Goal: Find specific page/section: Find specific page/section

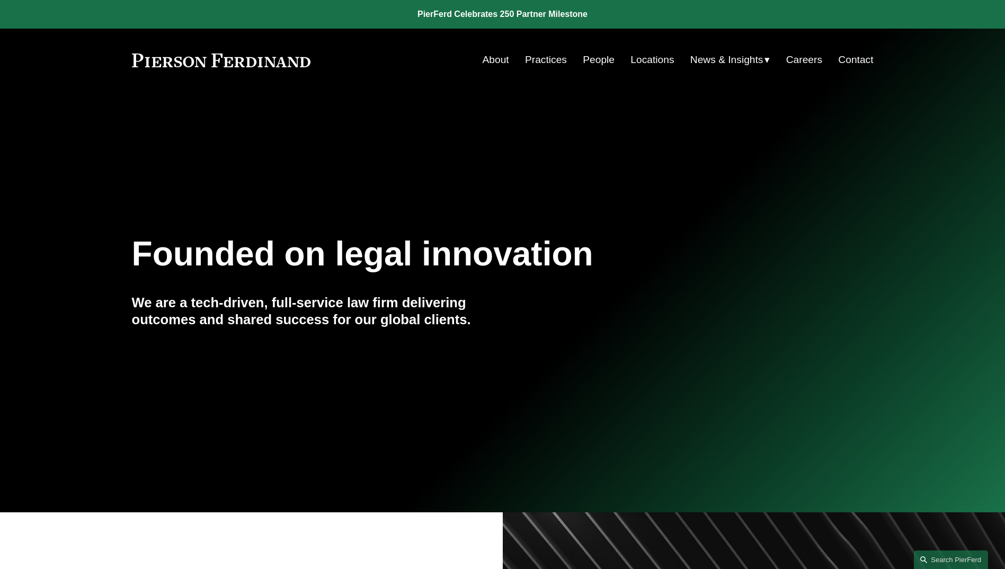
click at [810, 60] on link "Careers" at bounding box center [804, 60] width 36 height 20
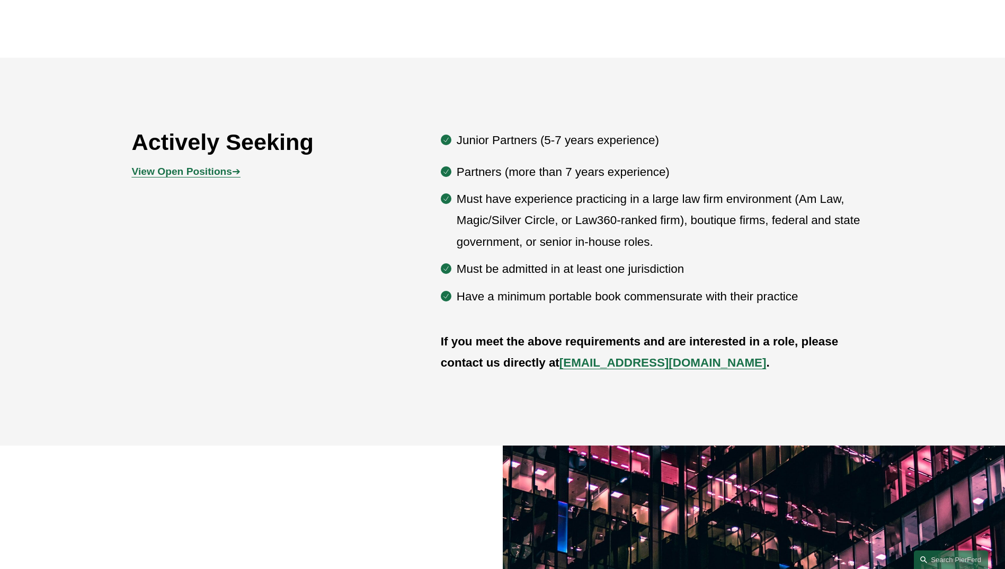
scroll to position [636, 0]
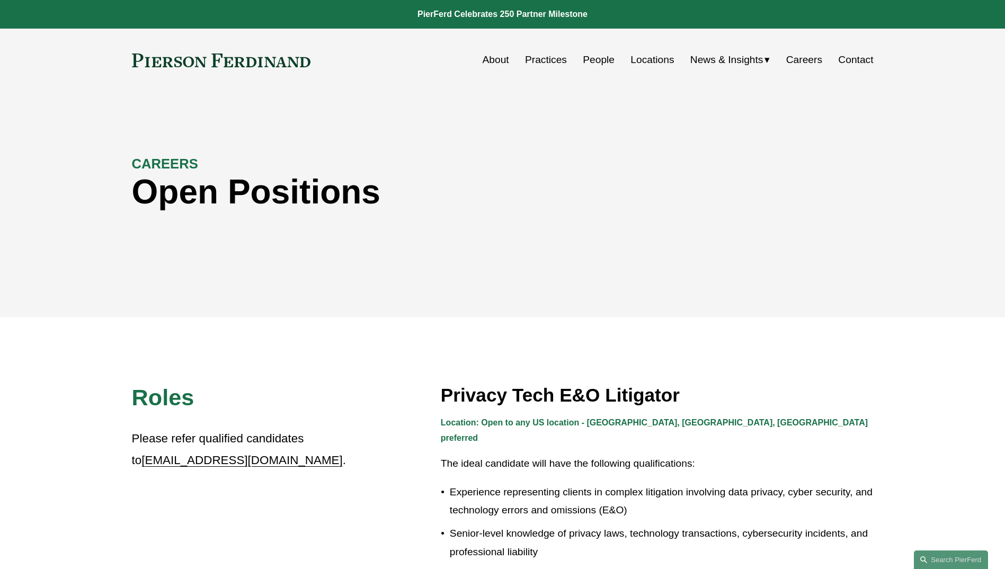
click at [502, 57] on link "About" at bounding box center [496, 60] width 26 height 20
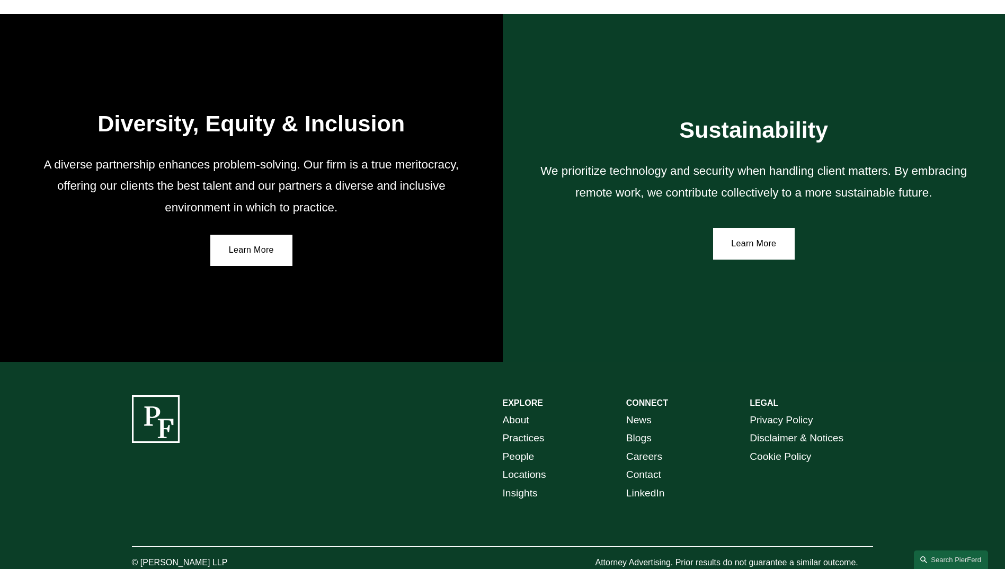
scroll to position [1868, 0]
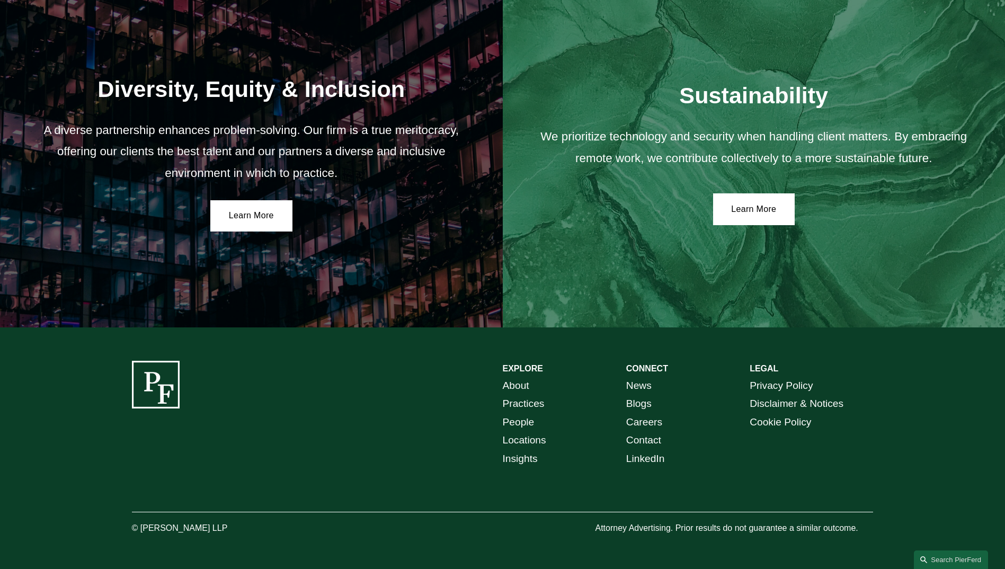
click at [512, 415] on link "People" at bounding box center [519, 422] width 32 height 19
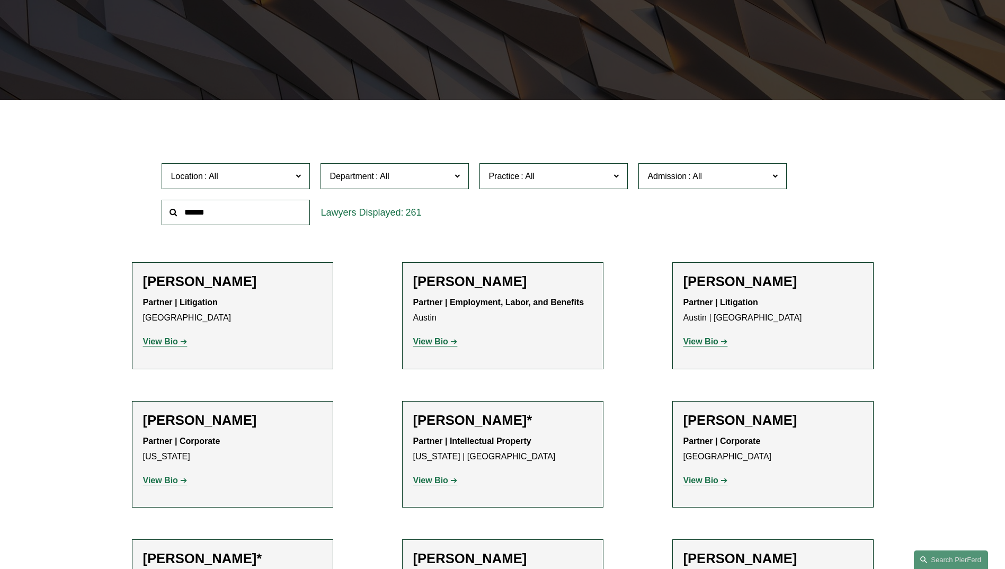
scroll to position [265, 0]
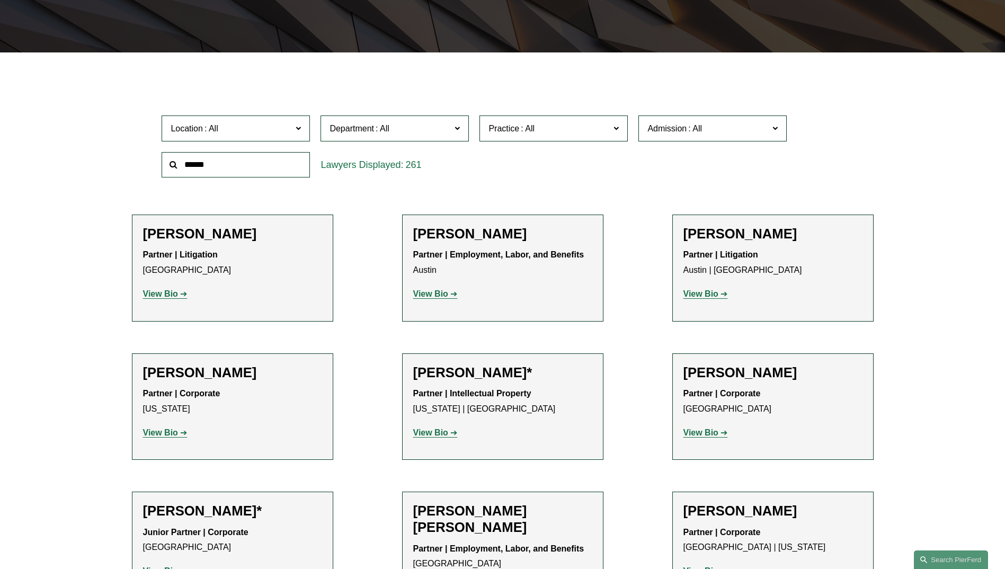
click at [438, 131] on span "Department" at bounding box center [390, 128] width 121 height 14
click at [573, 127] on span "Practice" at bounding box center [548, 128] width 121 height 14
click at [688, 131] on span at bounding box center [695, 128] width 17 height 9
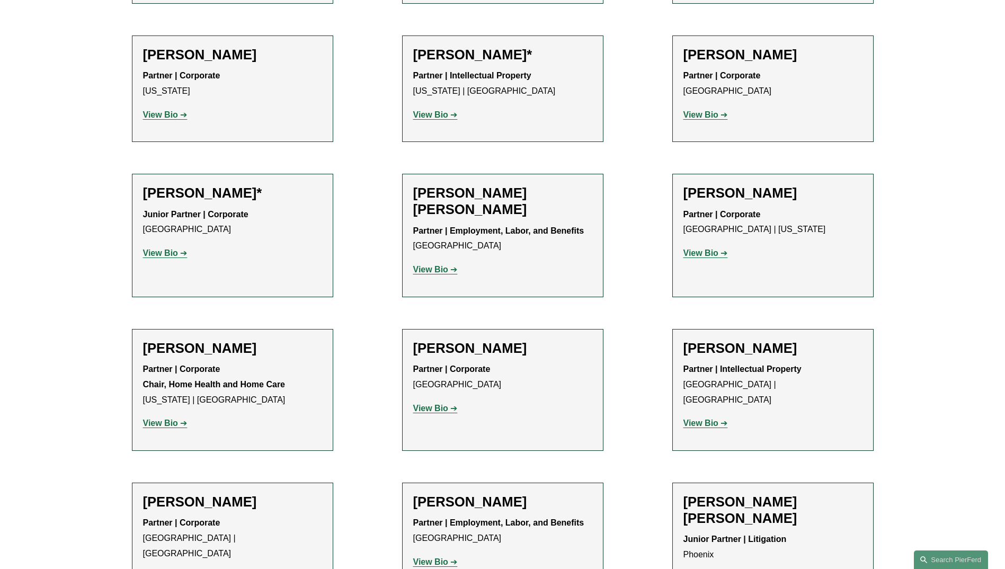
scroll to position [318, 0]
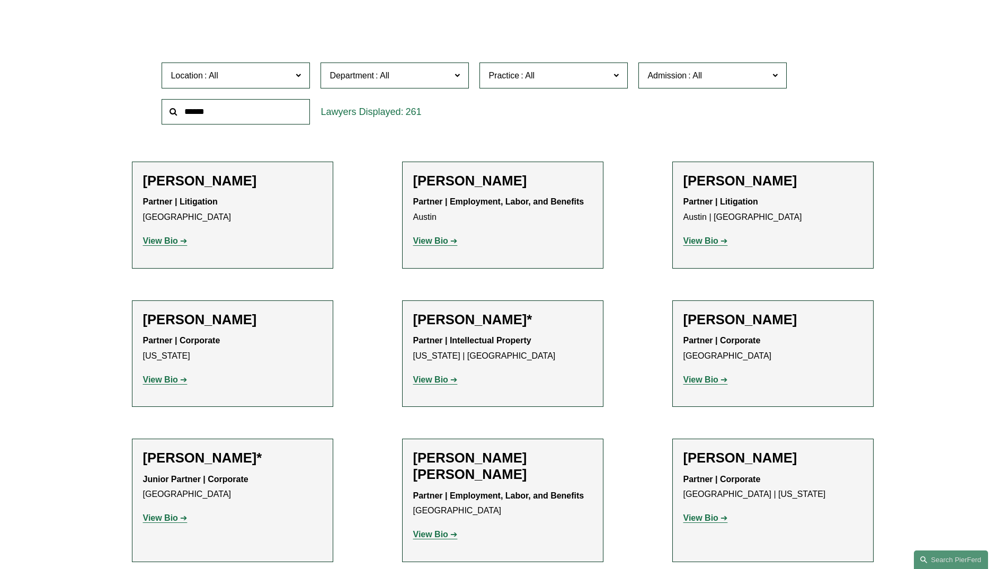
click at [411, 76] on span "Department" at bounding box center [390, 75] width 121 height 14
drag, startPoint x: 559, startPoint y: 70, endPoint x: 583, endPoint y: 70, distance: 24.4
click at [559, 70] on span "Practice" at bounding box center [548, 75] width 121 height 14
click at [691, 72] on span at bounding box center [695, 75] width 17 height 9
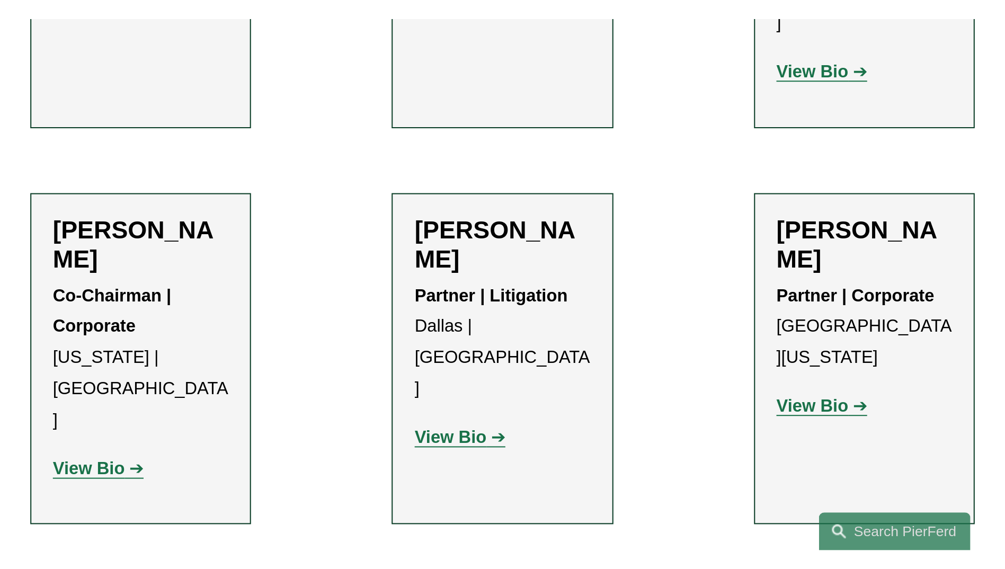
scroll to position [12744, 0]
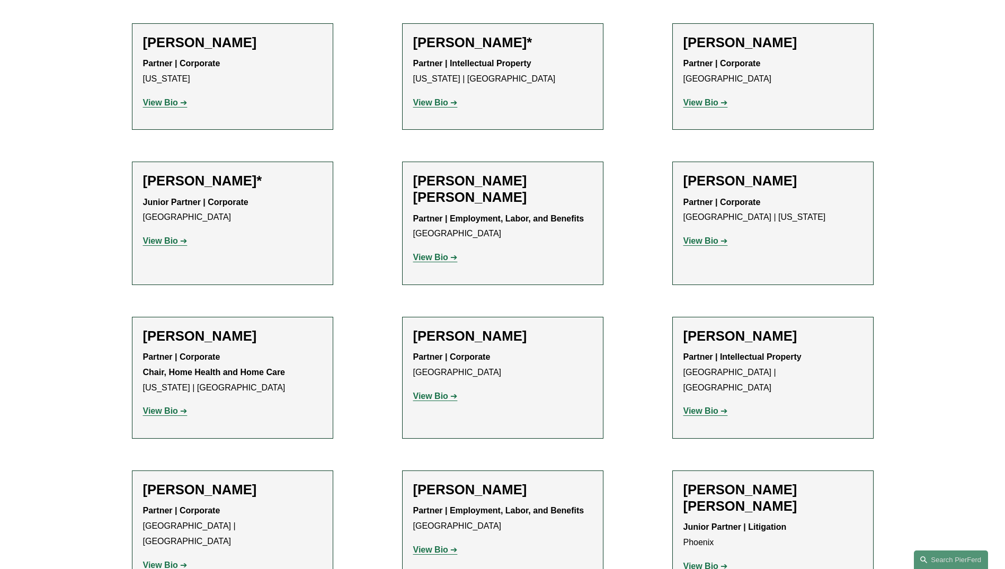
scroll to position [612, 0]
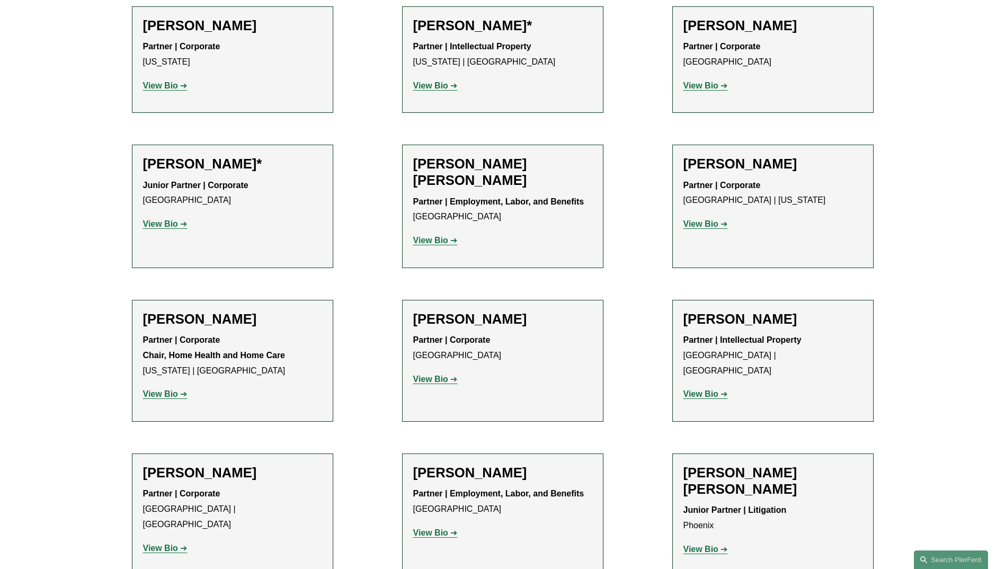
click at [430, 87] on strong "View Bio" at bounding box center [430, 85] width 35 height 9
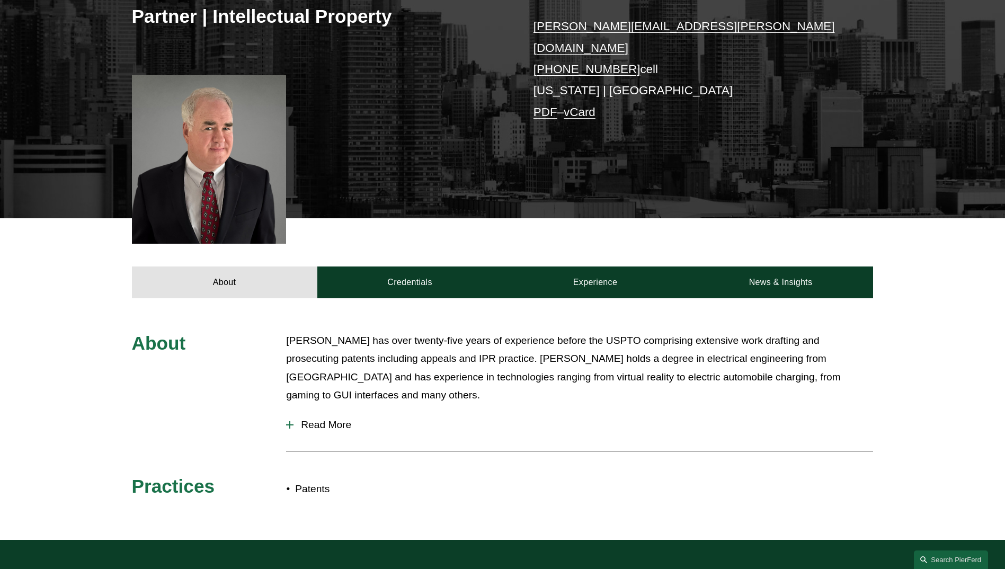
scroll to position [265, 0]
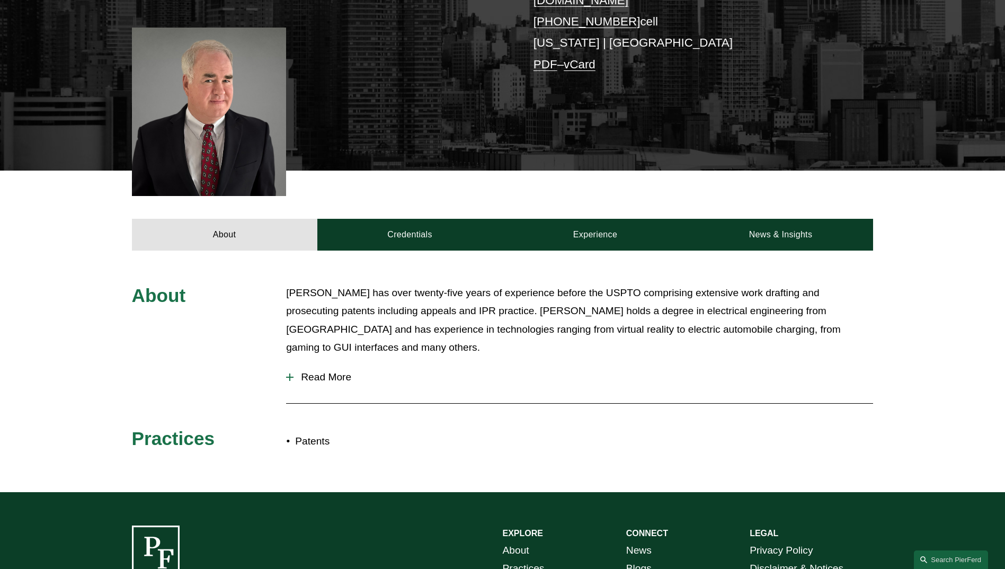
click at [327, 374] on button "Read More" at bounding box center [579, 377] width 587 height 28
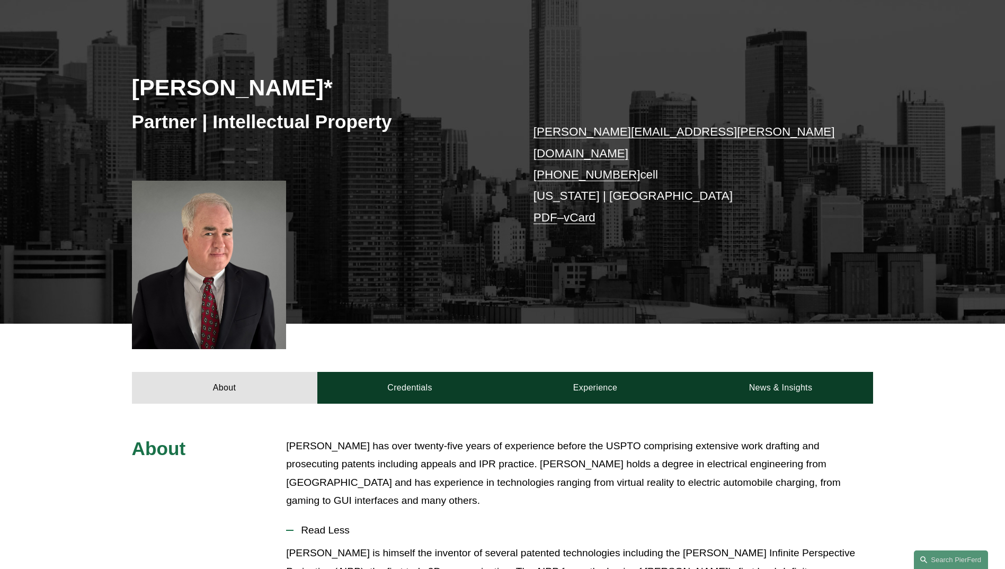
scroll to position [0, 0]
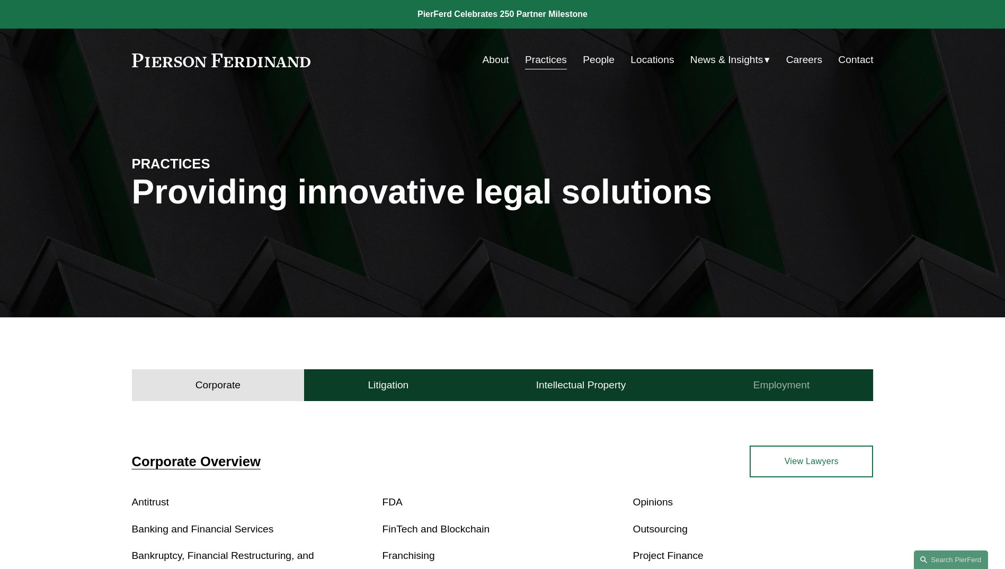
click at [775, 389] on h4 "Employment" at bounding box center [781, 385] width 57 height 13
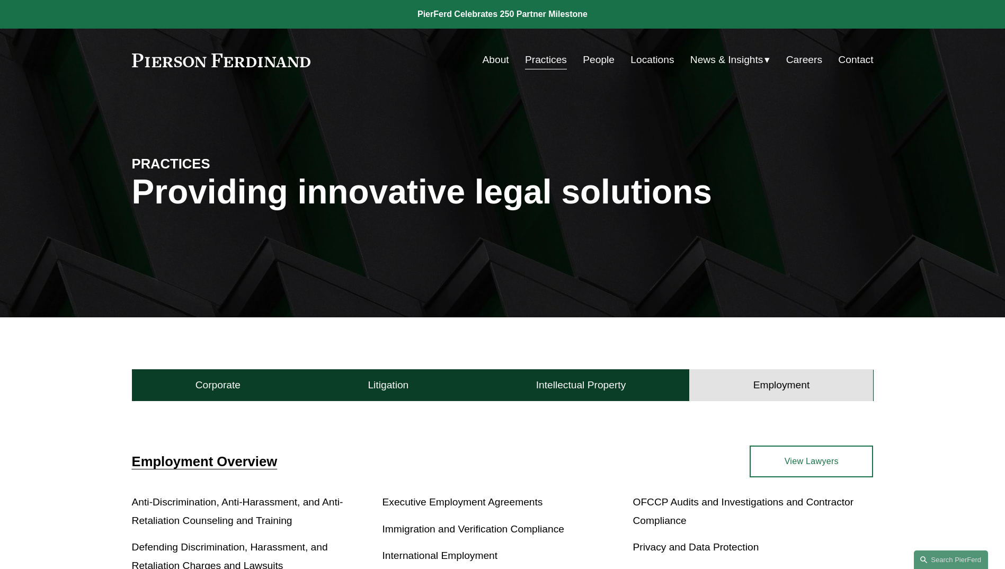
click at [810, 61] on link "Careers" at bounding box center [804, 60] width 36 height 20
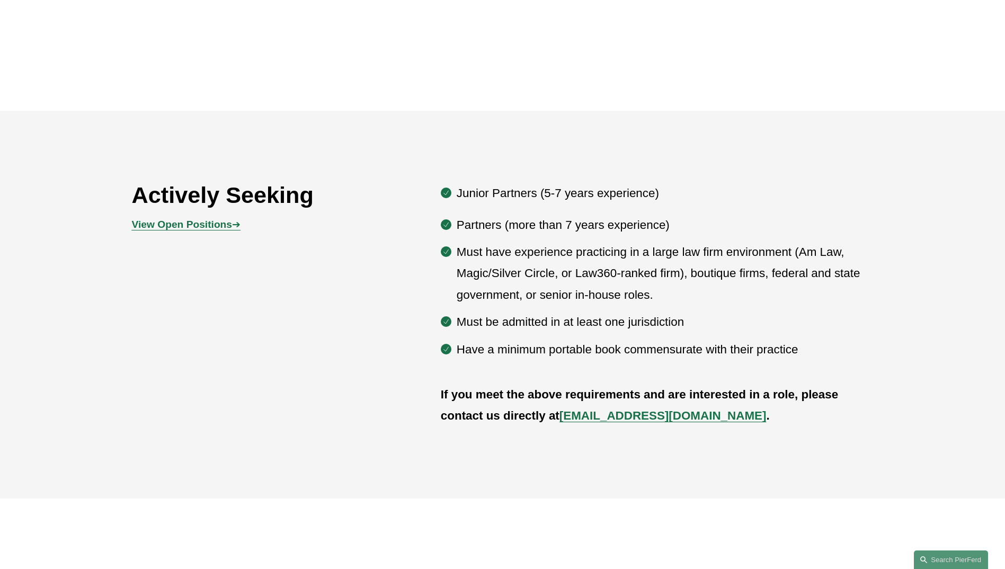
scroll to position [583, 0]
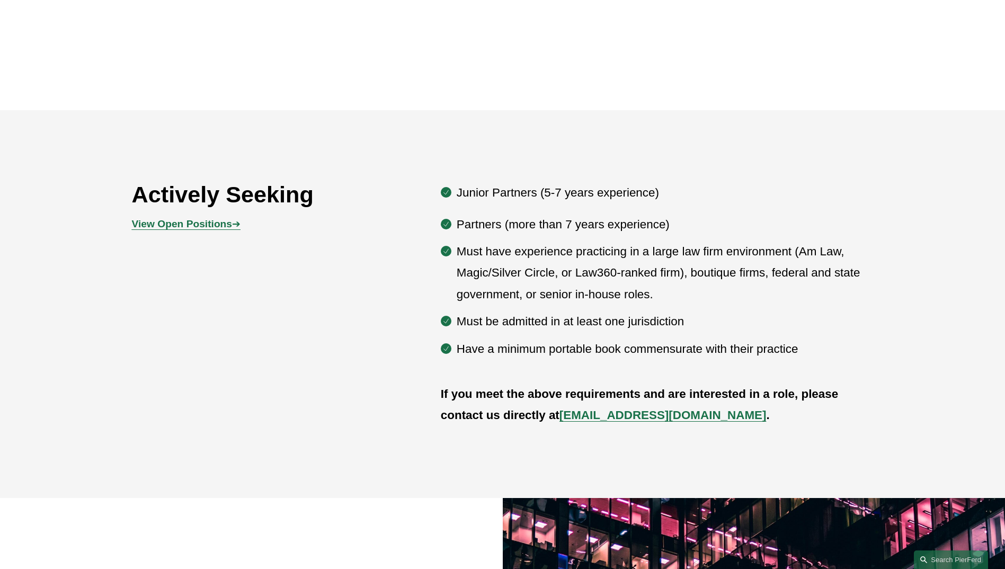
click at [211, 221] on strong "View Open Positions" at bounding box center [182, 223] width 100 height 11
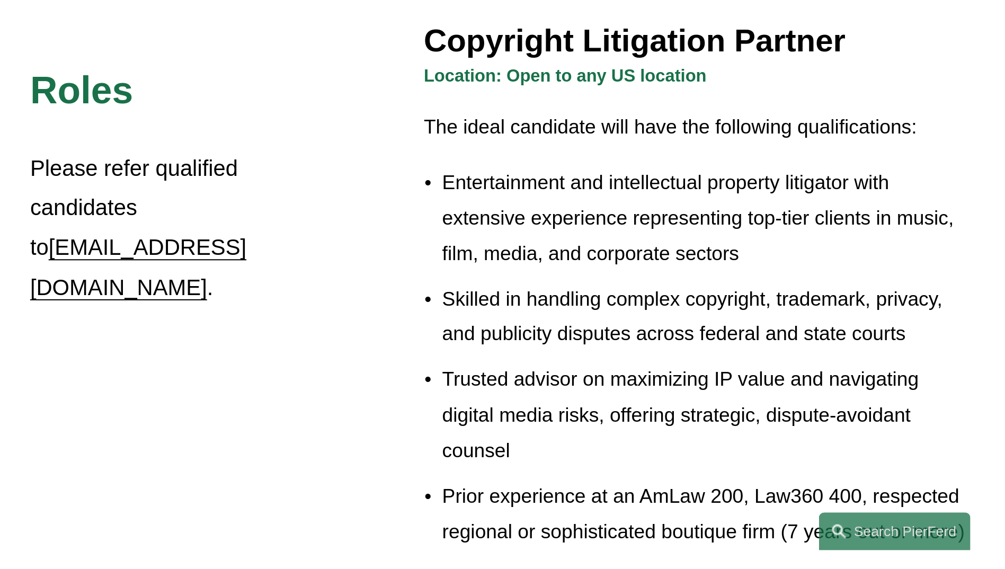
scroll to position [1060, 0]
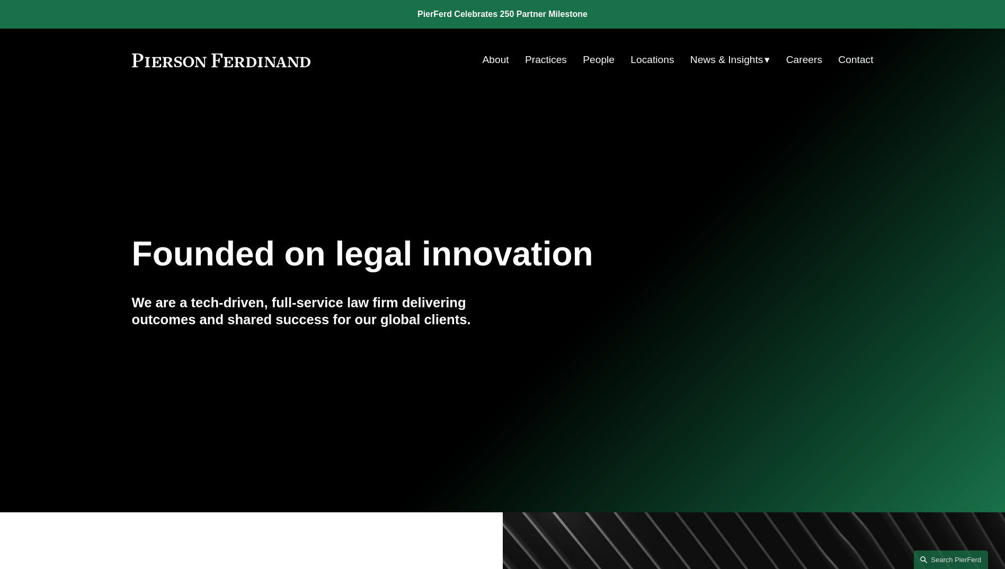
click at [589, 65] on link "People" at bounding box center [599, 60] width 32 height 20
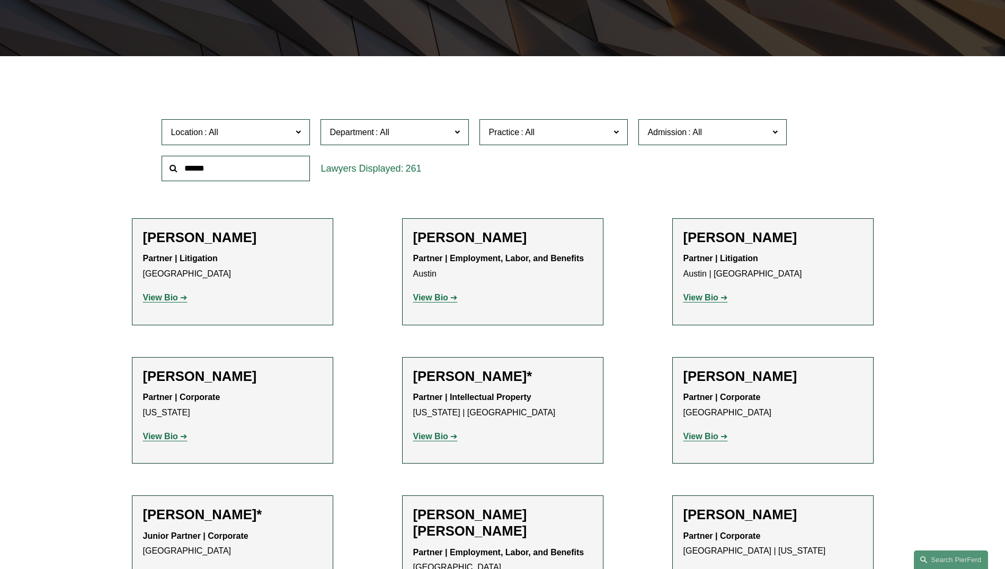
scroll to position [265, 0]
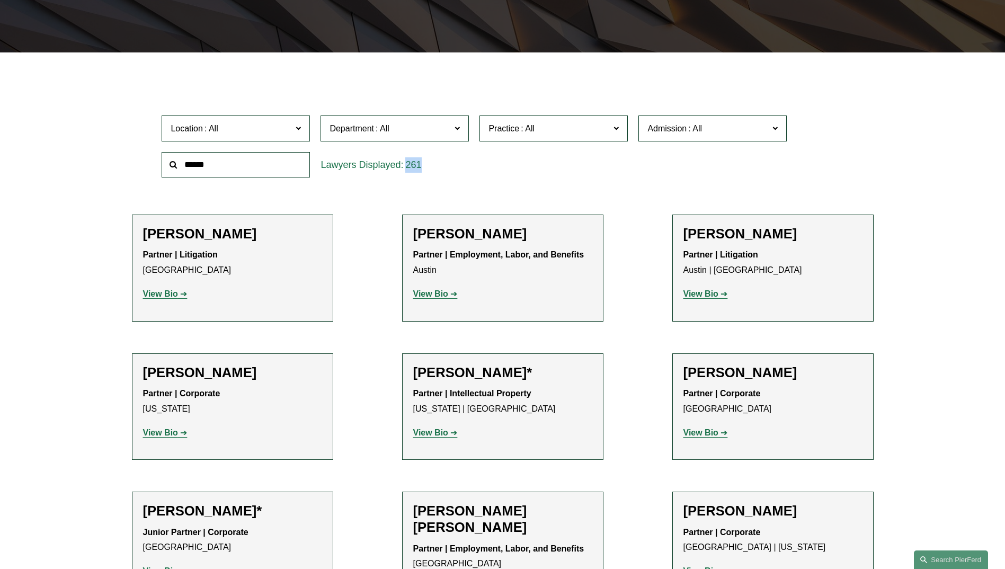
drag, startPoint x: 424, startPoint y: 164, endPoint x: 321, endPoint y: 164, distance: 103.8
click at [321, 164] on div "261" at bounding box center [395, 165] width 148 height 26
click at [252, 164] on input "text" at bounding box center [236, 165] width 148 height 26
type input "**********"
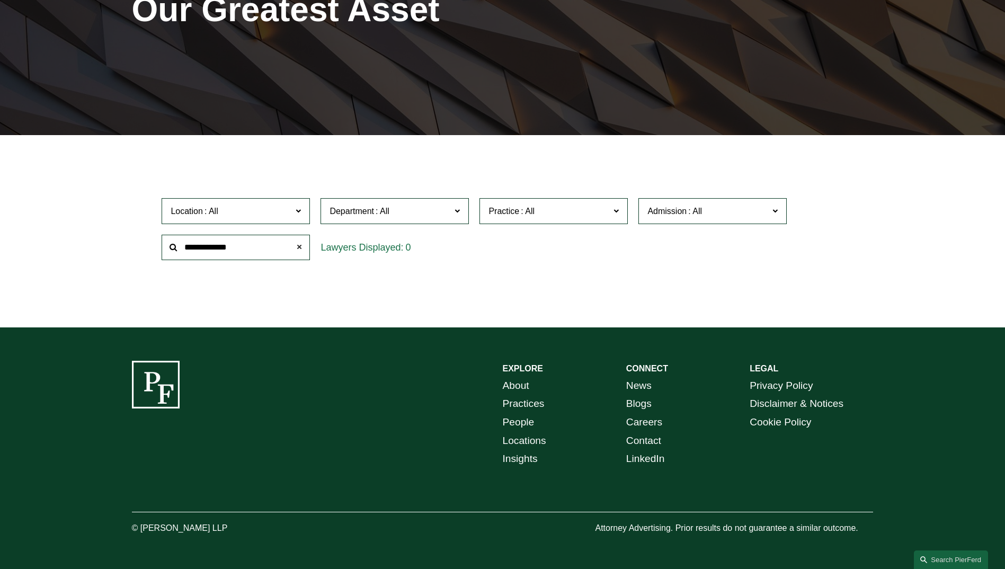
click at [302, 249] on span at bounding box center [299, 247] width 21 height 21
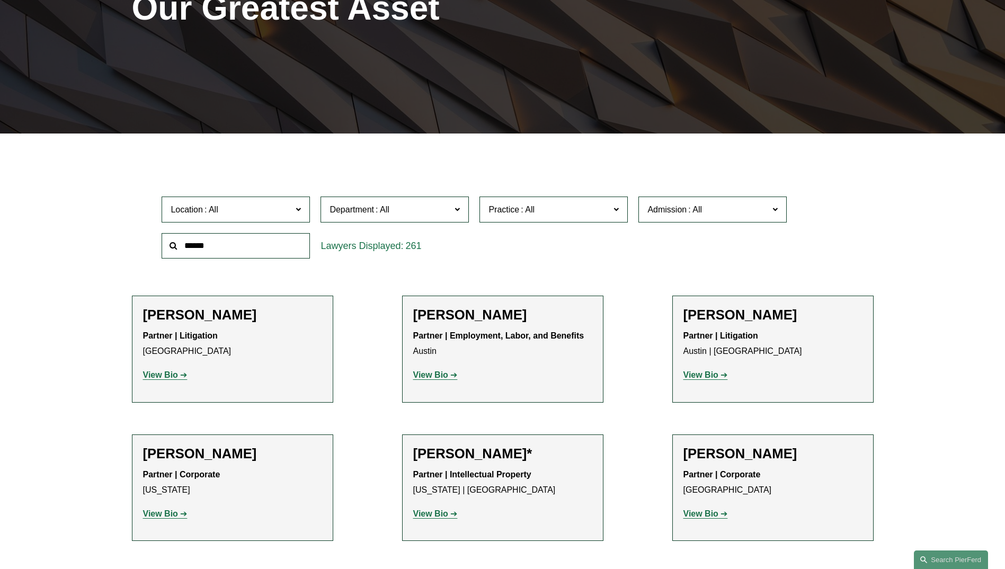
click at [299, 241] on input "text" at bounding box center [236, 246] width 148 height 26
type input "**********"
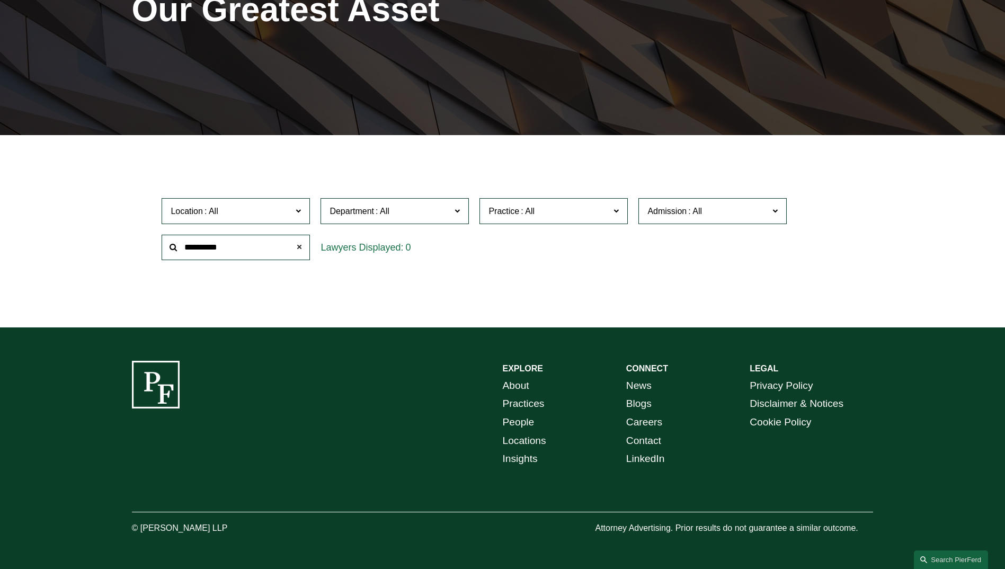
click at [305, 249] on span at bounding box center [299, 247] width 21 height 21
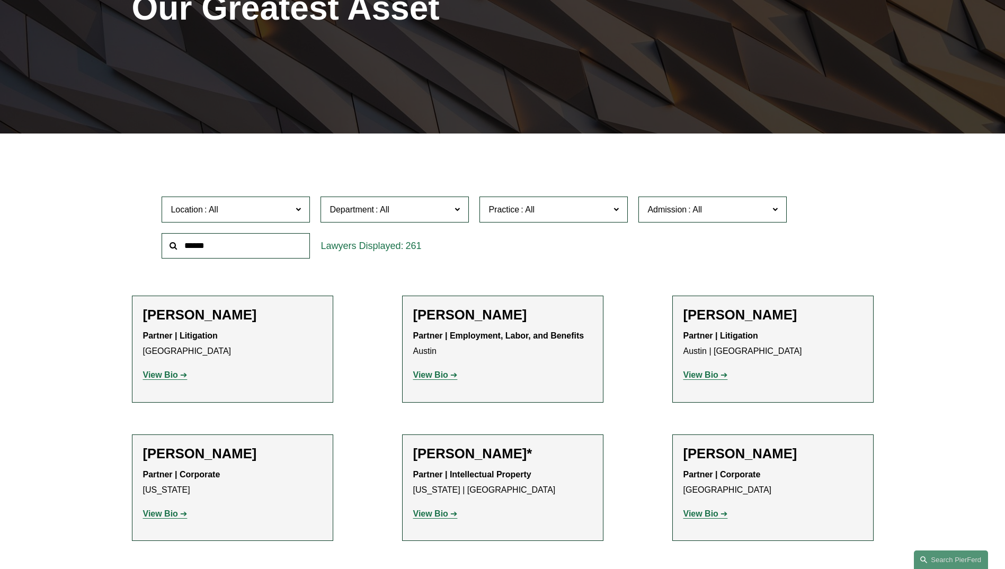
click at [223, 243] on input "text" at bounding box center [236, 246] width 148 height 26
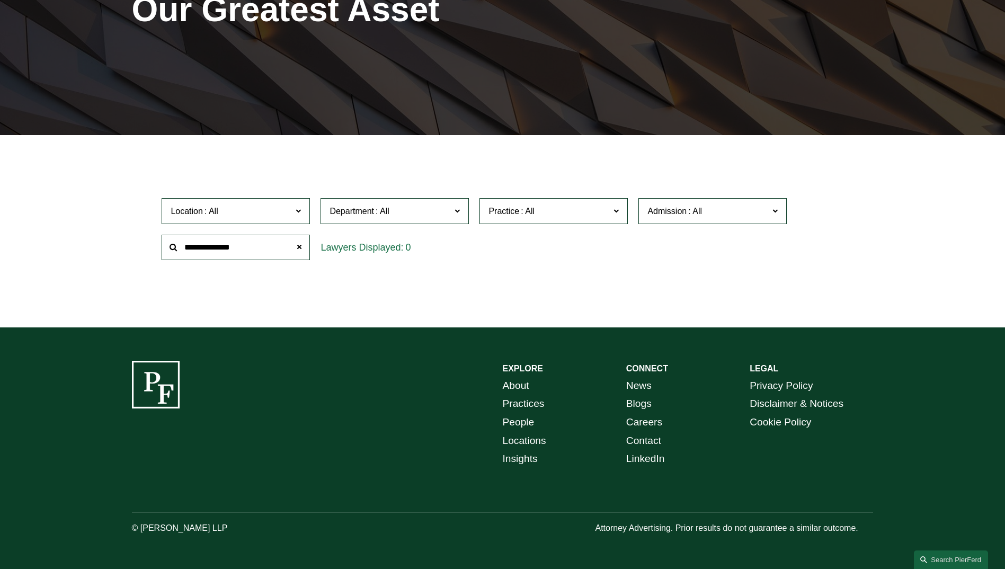
type input "**********"
click at [305, 247] on span at bounding box center [299, 247] width 21 height 21
